Goal: Find specific page/section: Find specific page/section

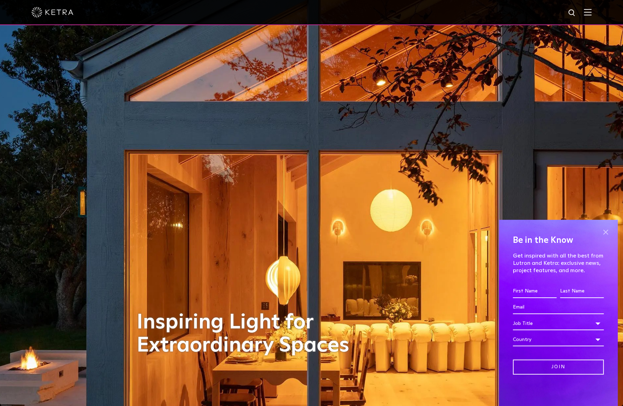
click at [322, 233] on span at bounding box center [605, 232] width 10 height 10
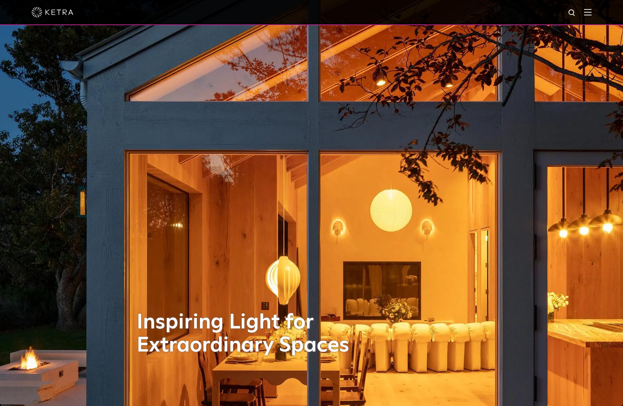
click at [322, 10] on div at bounding box center [311, 12] width 560 height 24
click at [322, 14] on img at bounding box center [587, 12] width 8 height 7
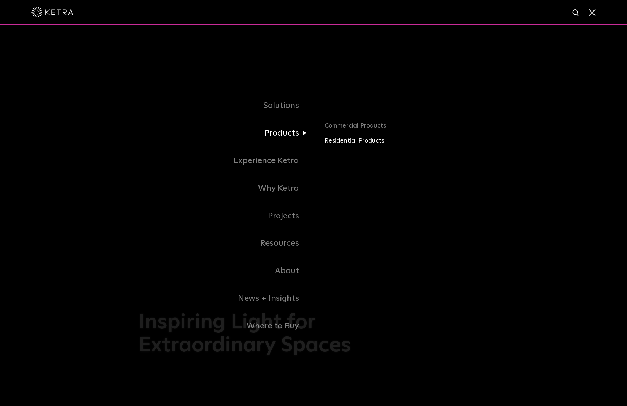
click at [322, 141] on link "Residential Products" at bounding box center [406, 141] width 163 height 10
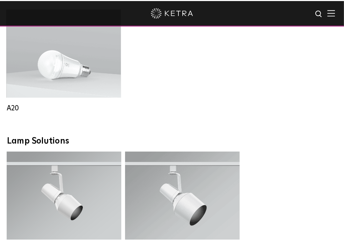
scroll to position [652, 0]
